Goal: Information Seeking & Learning: Learn about a topic

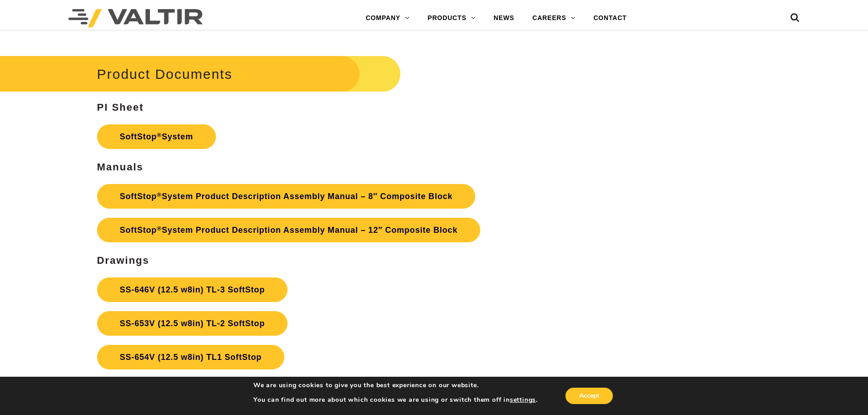
scroll to position [3187, 0]
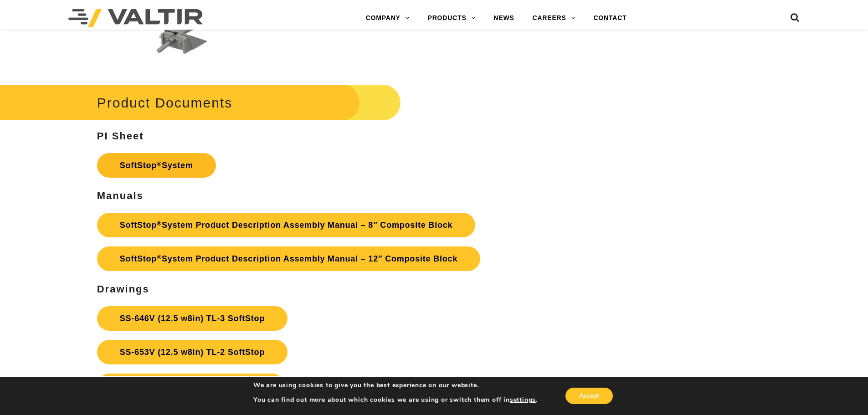
click at [153, 168] on link "SoftStop ® System" at bounding box center [156, 165] width 119 height 25
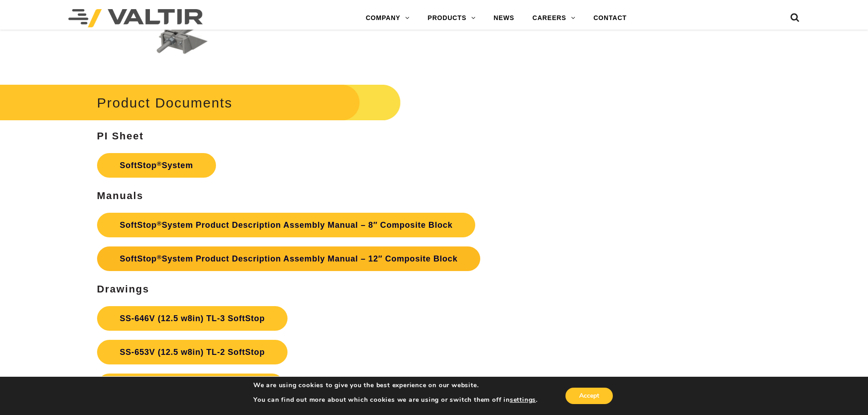
click at [185, 257] on link "SoftStop ® System Product Description Assembly Manual – 12″ Composite Block" at bounding box center [288, 258] width 383 height 25
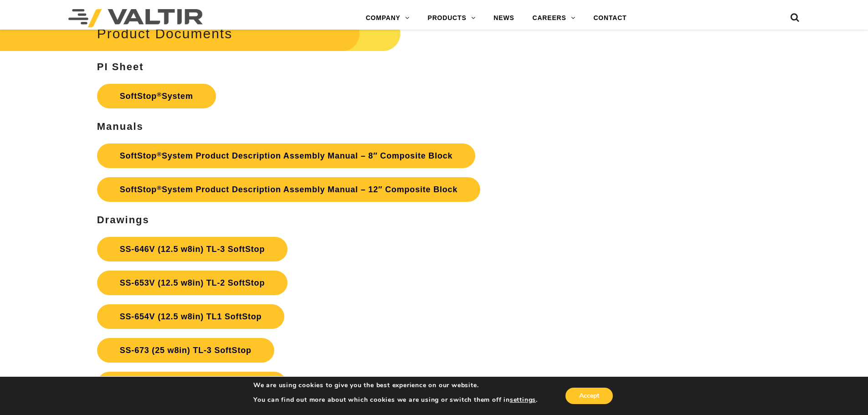
scroll to position [3234, 0]
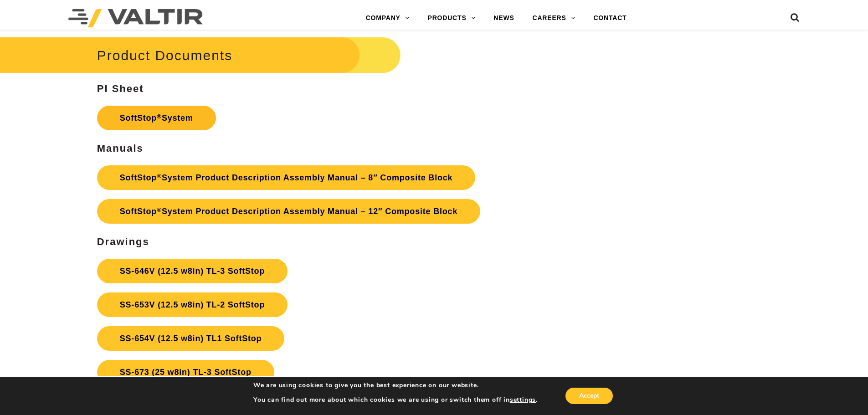
click at [153, 114] on link "SoftStop ® System" at bounding box center [156, 118] width 119 height 25
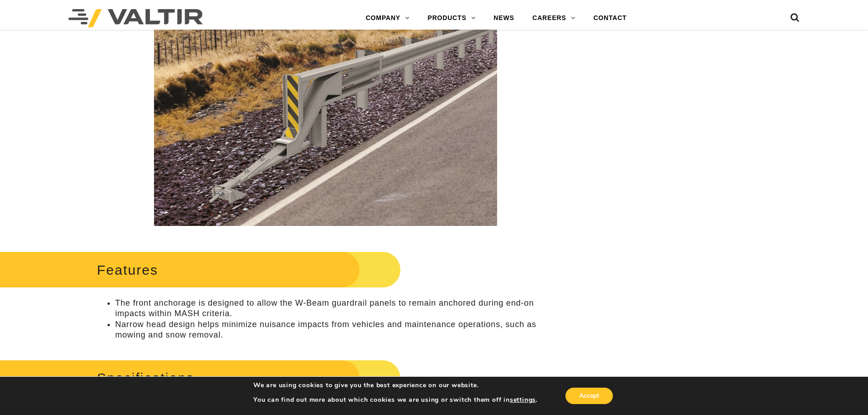
scroll to position [0, 0]
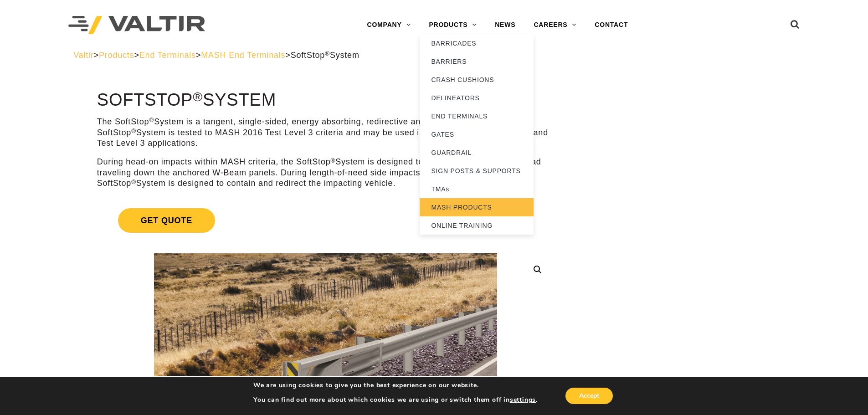
click at [475, 211] on link "MASH PRODUCTS" at bounding box center [477, 207] width 114 height 18
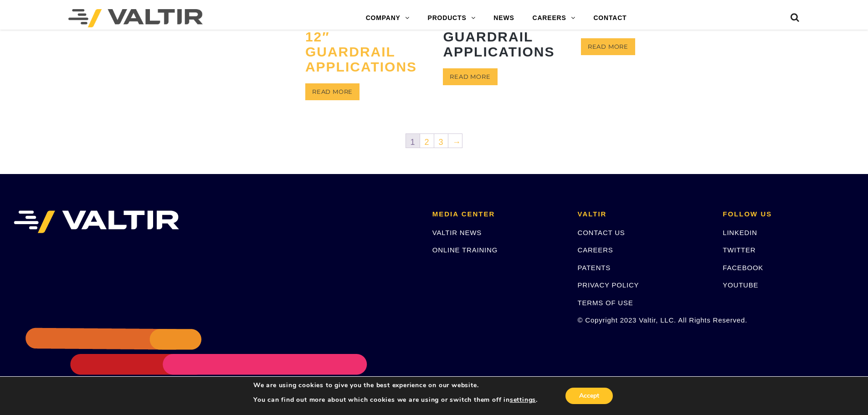
scroll to position [606, 0]
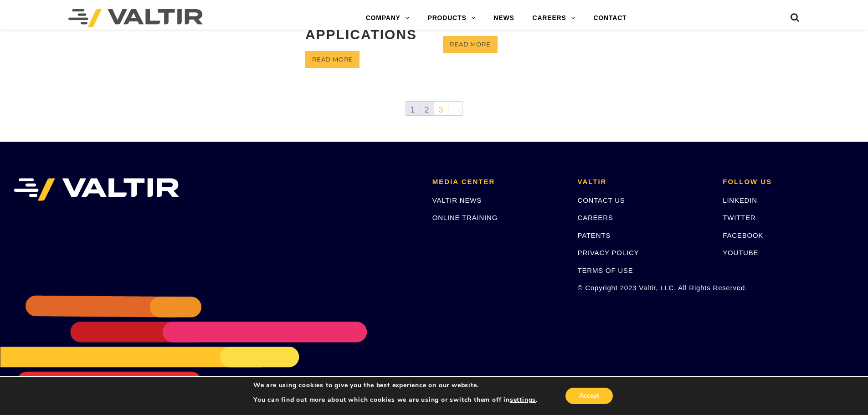
click at [430, 113] on link "2" at bounding box center [427, 109] width 14 height 14
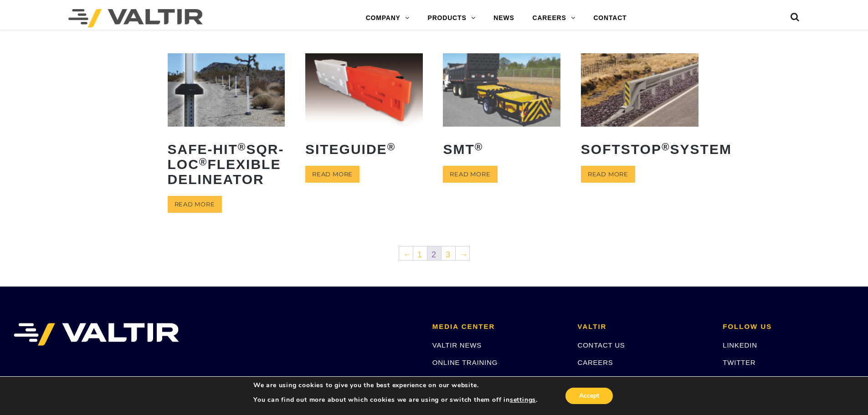
scroll to position [410, 0]
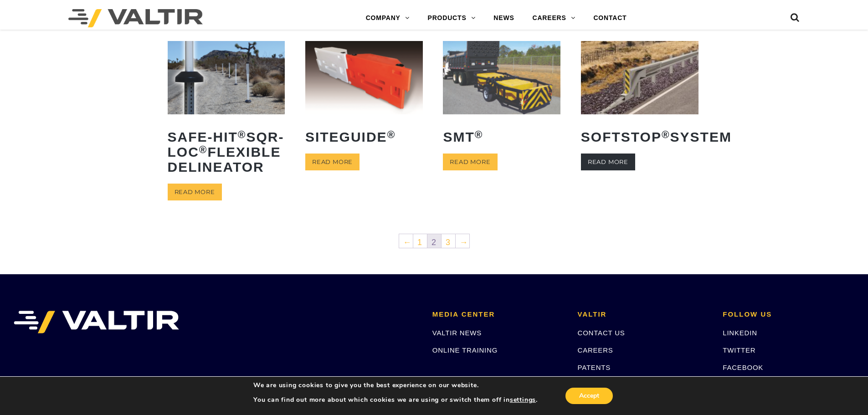
click at [620, 170] on link "Read more" at bounding box center [608, 162] width 54 height 17
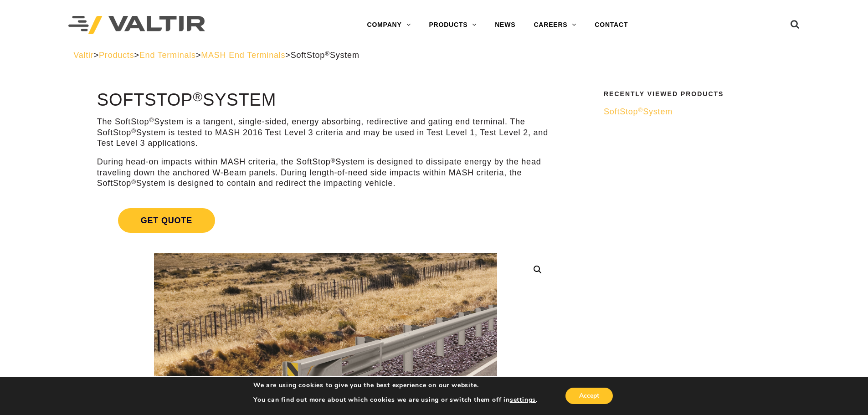
click at [640, 110] on sup "®" at bounding box center [640, 110] width 5 height 7
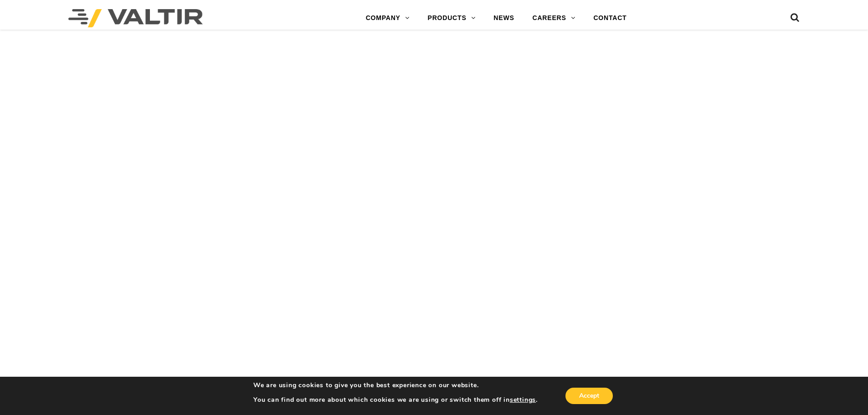
scroll to position [2642, 0]
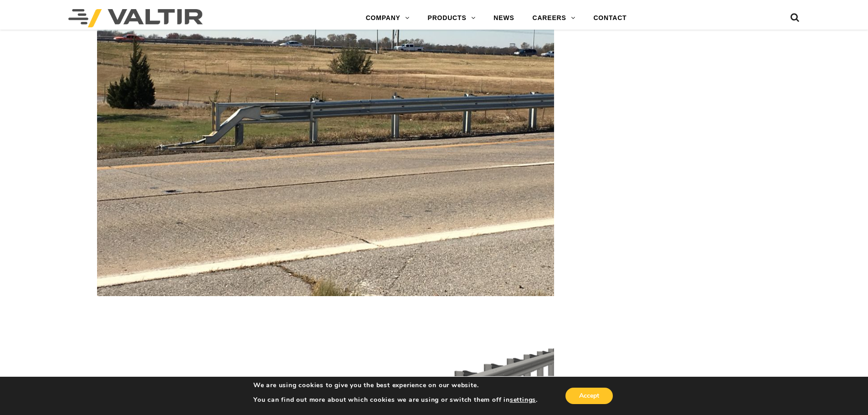
click at [279, 197] on img at bounding box center [325, 124] width 457 height 343
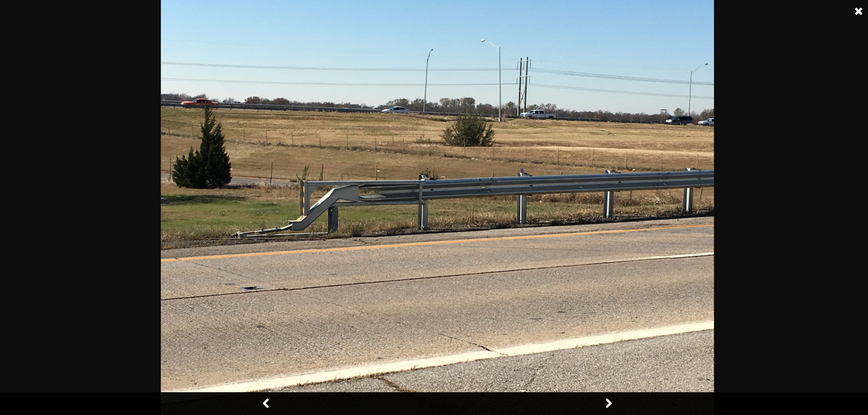
click at [279, 197] on img at bounding box center [437, 207] width 553 height 415
click at [128, 198] on div at bounding box center [437, 207] width 875 height 415
click at [860, 8] on link at bounding box center [858, 11] width 23 height 23
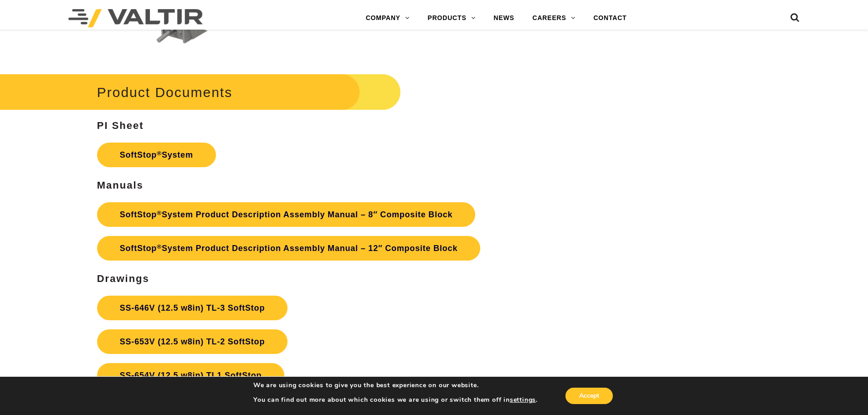
scroll to position [3234, 0]
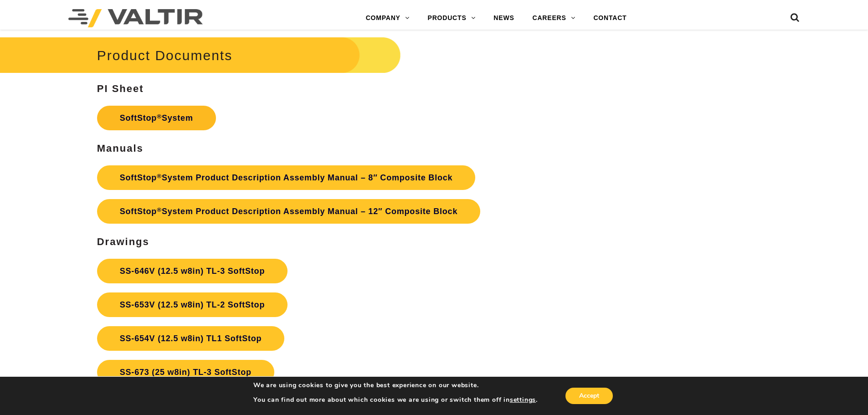
click at [179, 123] on link "SoftStop ® System" at bounding box center [156, 118] width 119 height 25
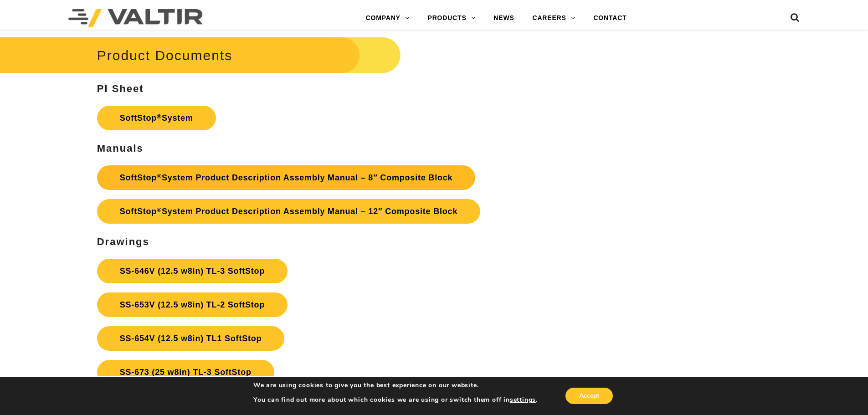
click at [229, 179] on link "SoftStop ® System Product Description Assembly Manual – 8″ Composite Block" at bounding box center [286, 177] width 379 height 25
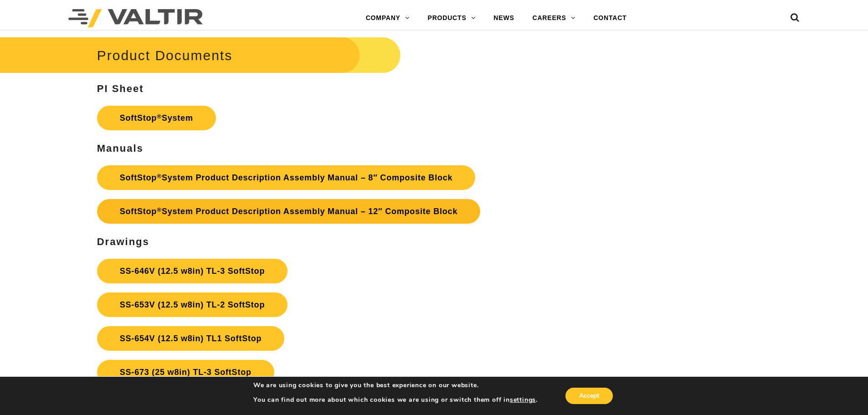
click at [223, 212] on link "SoftStop ® System Product Description Assembly Manual – 12″ Composite Block" at bounding box center [288, 211] width 383 height 25
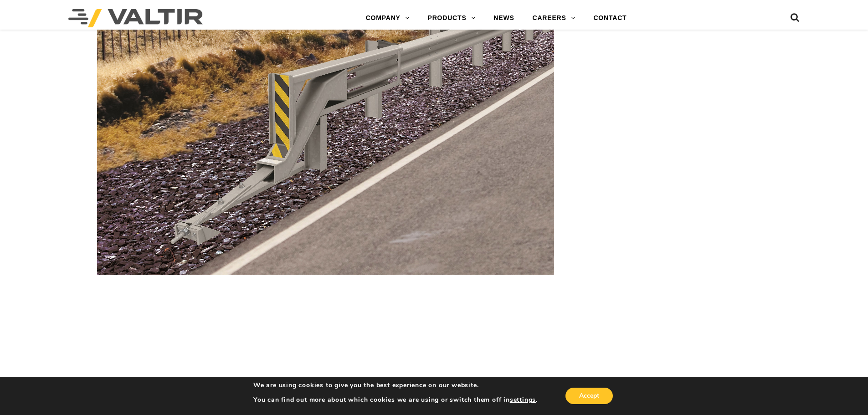
scroll to position [1319, 0]
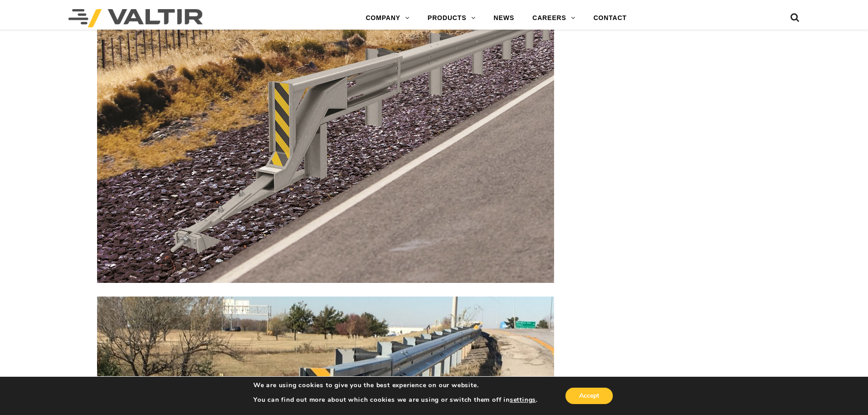
click at [796, 20] on icon at bounding box center [794, 20] width 9 height 14
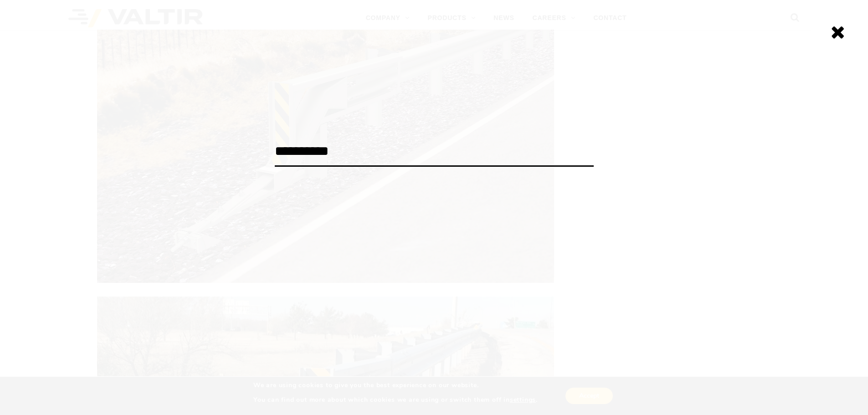
type input "**********"
click input "******" at bounding box center [0, 0] width 0 height 0
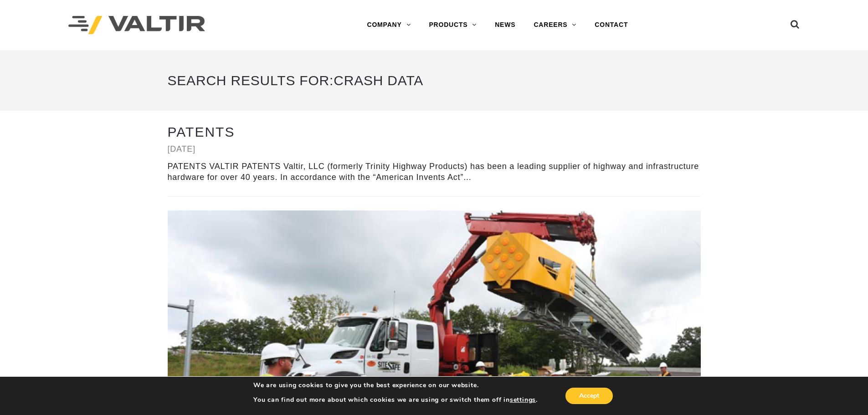
click at [264, 166] on div "PATENTS VALTIR PATENTS Valtir, LLC (formerly Trinity Highway Products) has been…" at bounding box center [434, 171] width 533 height 21
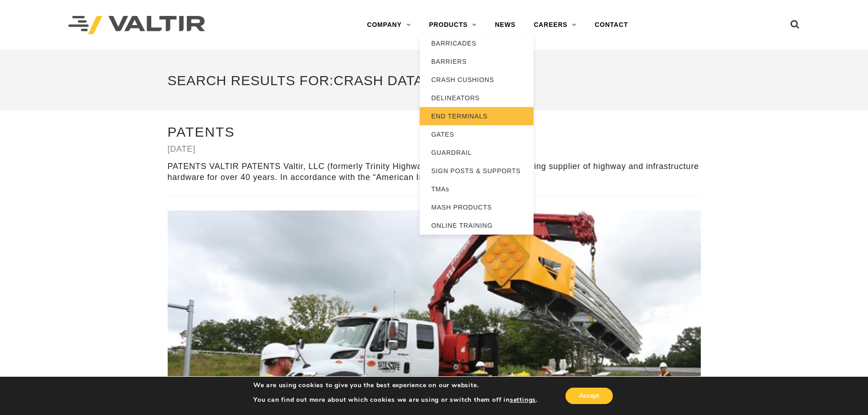
click at [455, 116] on link "END TERMINALS" at bounding box center [477, 116] width 114 height 18
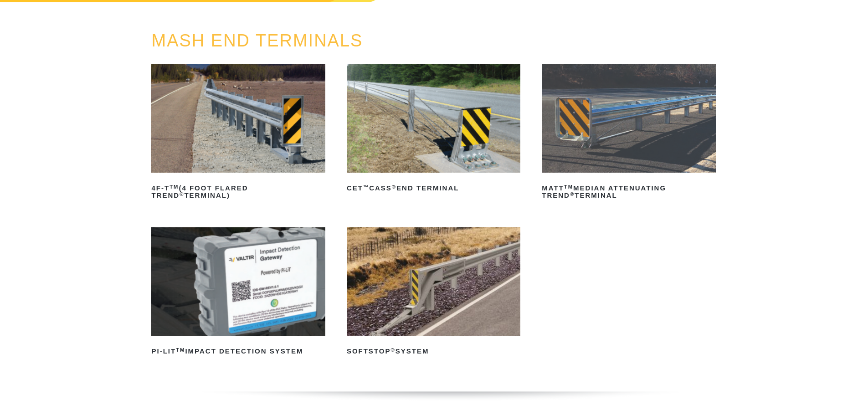
scroll to position [91, 0]
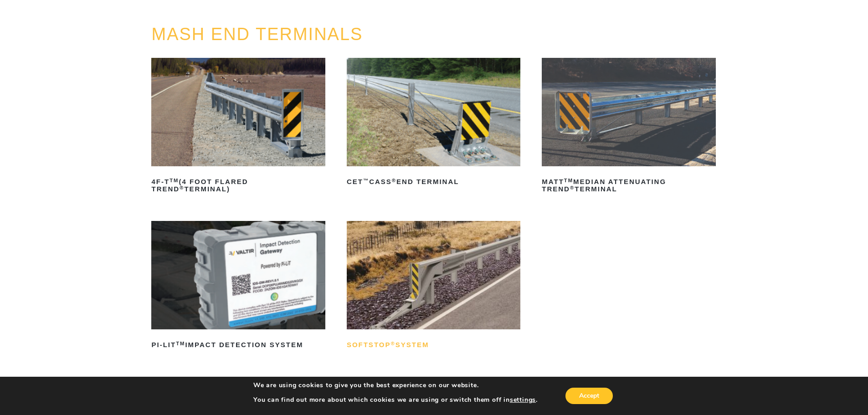
click at [383, 339] on h2 "SoftStop ® System" at bounding box center [434, 345] width 174 height 15
